Goal: Task Accomplishment & Management: Manage account settings

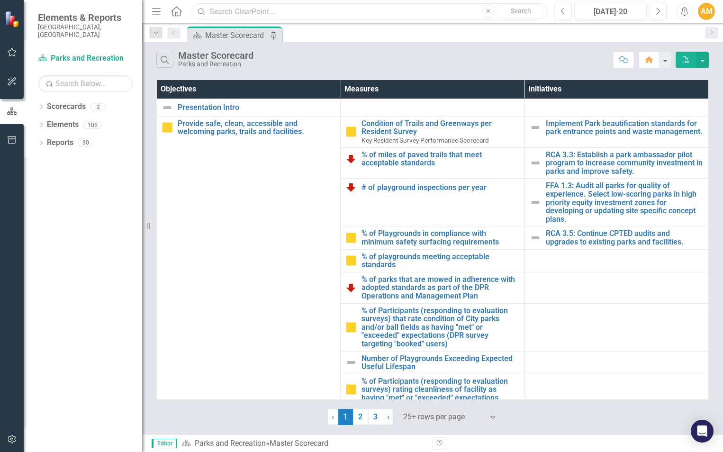
click at [253, 8] on input "text" at bounding box center [369, 11] width 355 height 17
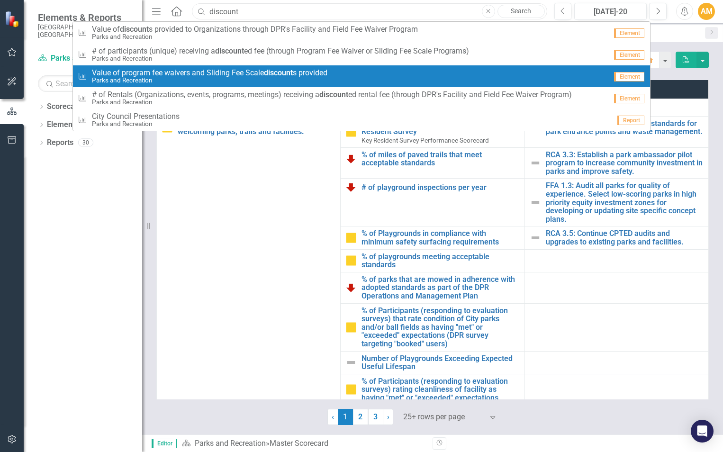
type input "discount"
click at [151, 76] on span "Value of program fee waivers and Sliding Fee Scale discount s provided" at bounding box center [209, 73] width 235 height 9
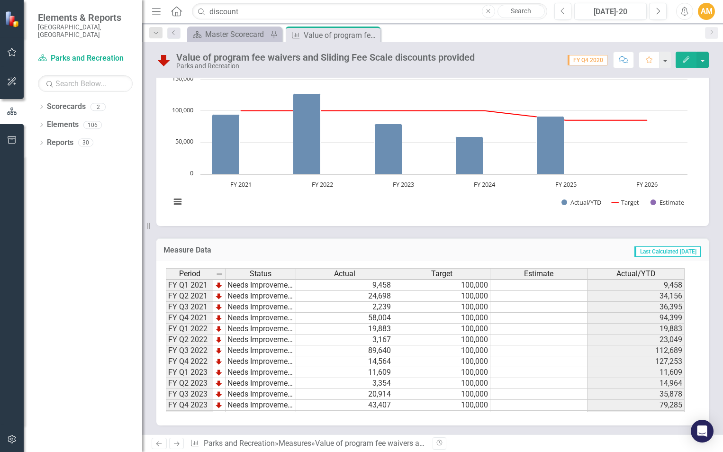
scroll to position [130, 0]
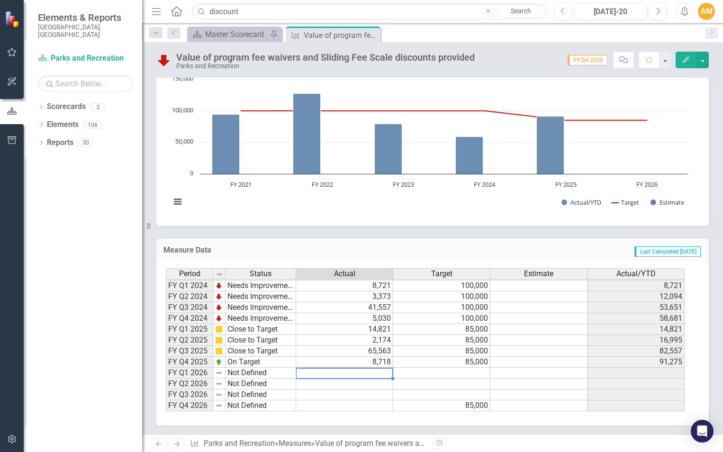
click at [346, 371] on td at bounding box center [344, 372] width 97 height 11
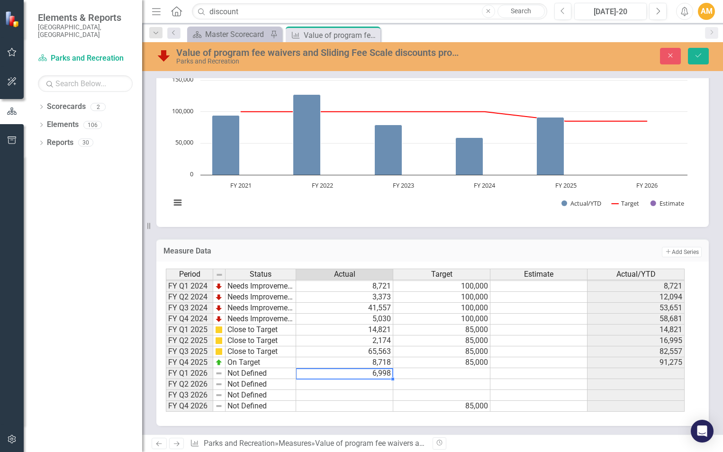
type textarea "6997.659"
click at [419, 394] on td at bounding box center [441, 395] width 97 height 11
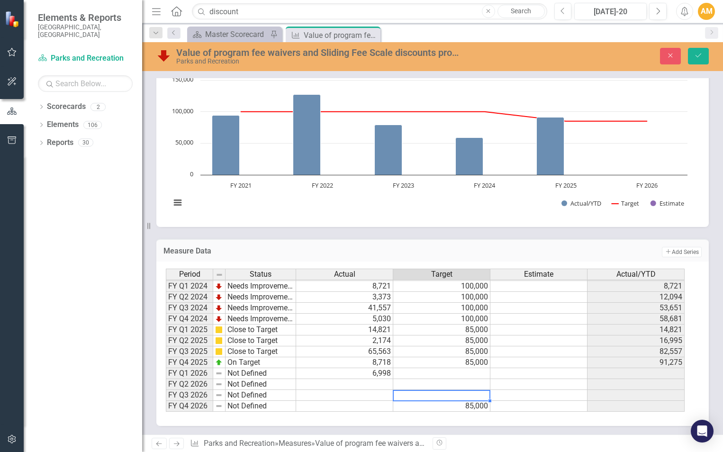
click at [437, 375] on td at bounding box center [441, 373] width 97 height 11
click at [532, 374] on td at bounding box center [538, 373] width 97 height 11
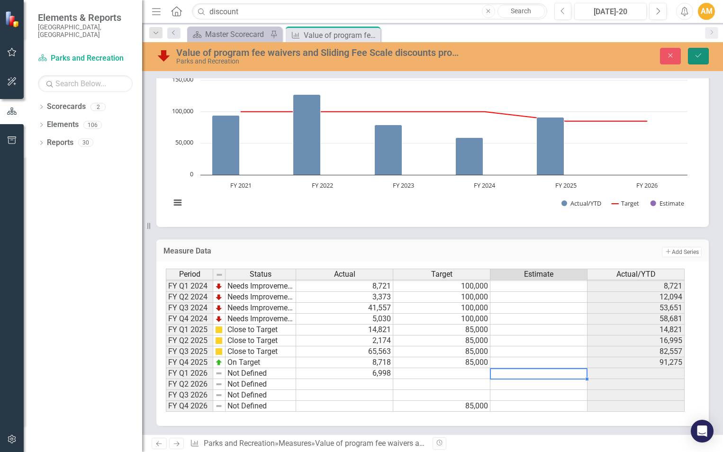
click at [691, 48] on button "Save" at bounding box center [698, 56] width 21 height 17
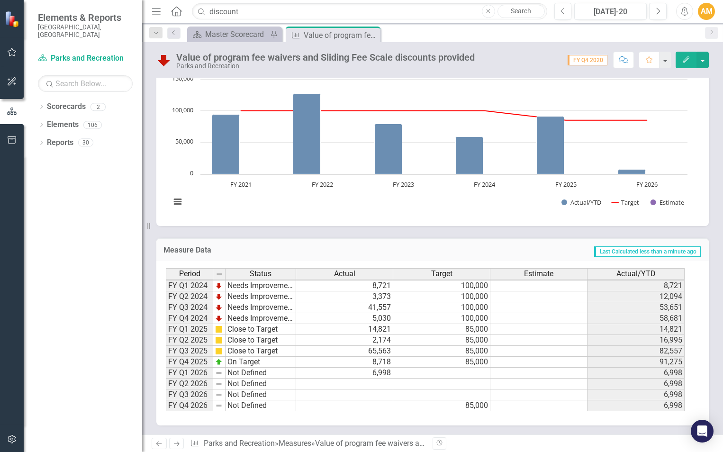
click at [406, 392] on td at bounding box center [441, 394] width 97 height 11
click at [371, 387] on td at bounding box center [344, 383] width 97 height 11
click at [250, 32] on div "Master Scorecard" at bounding box center [236, 34] width 63 height 12
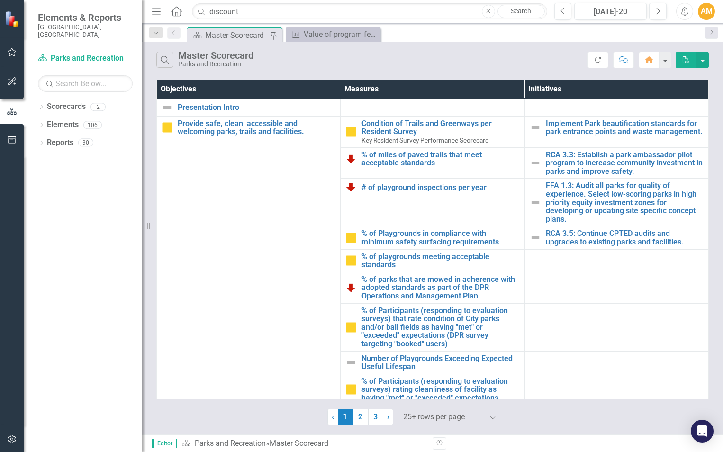
click at [198, 13] on icon "Search" at bounding box center [201, 11] width 9 height 9
click at [252, 12] on input "discount" at bounding box center [369, 11] width 355 height 17
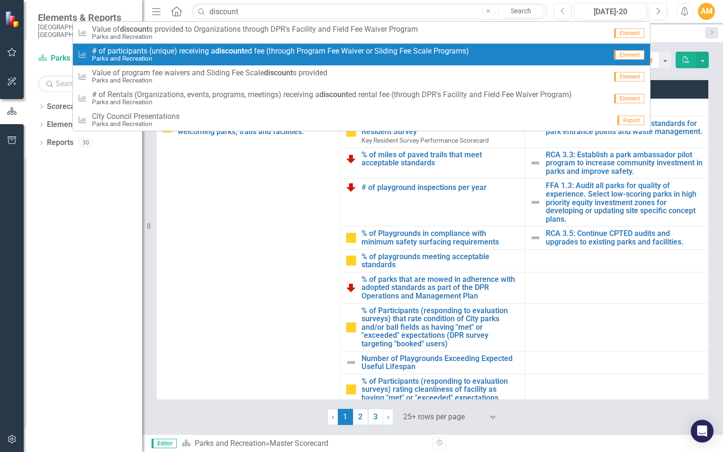
click at [152, 62] on small "Parks and Recreation" at bounding box center [280, 58] width 377 height 7
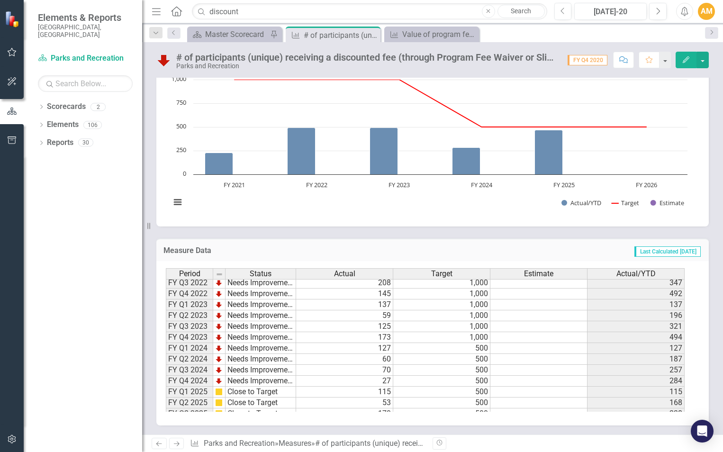
scroll to position [130, 0]
